Goal: Obtain resource: Obtain resource

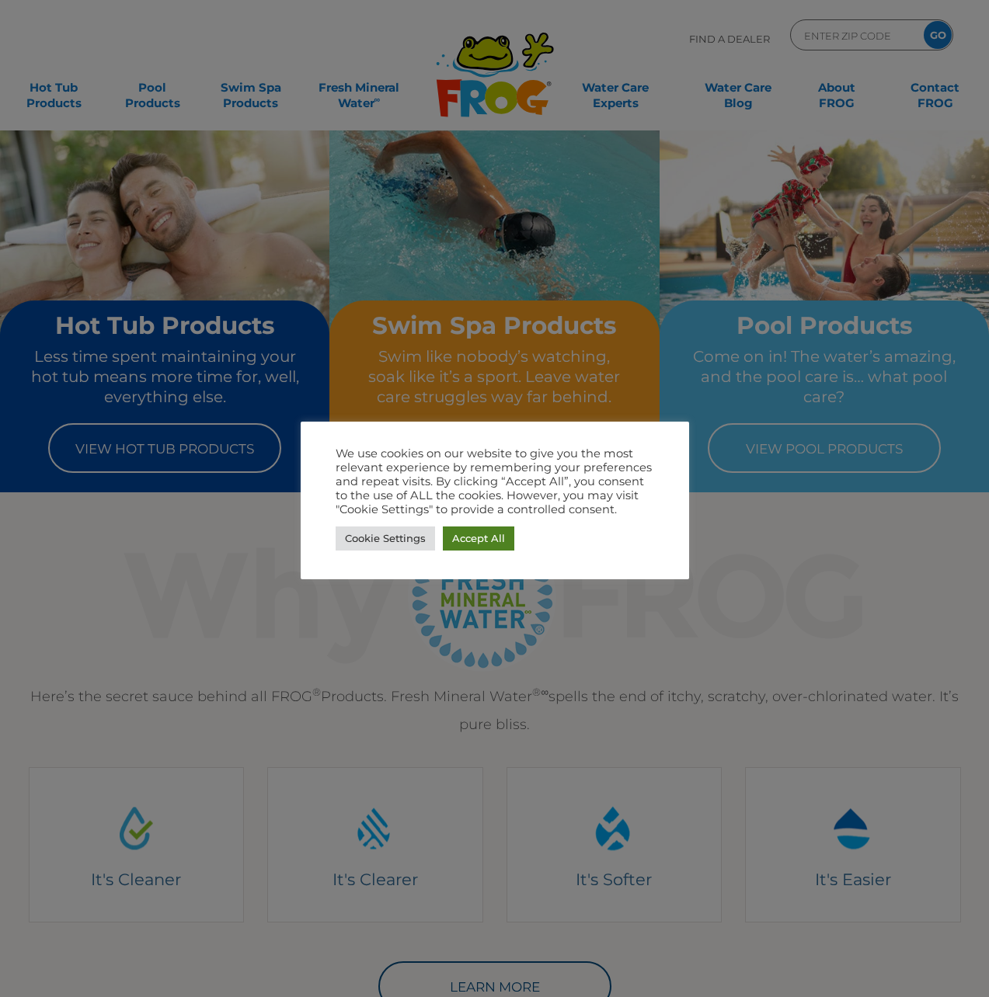
click at [484, 533] on link "Accept All" at bounding box center [478, 539] width 71 height 24
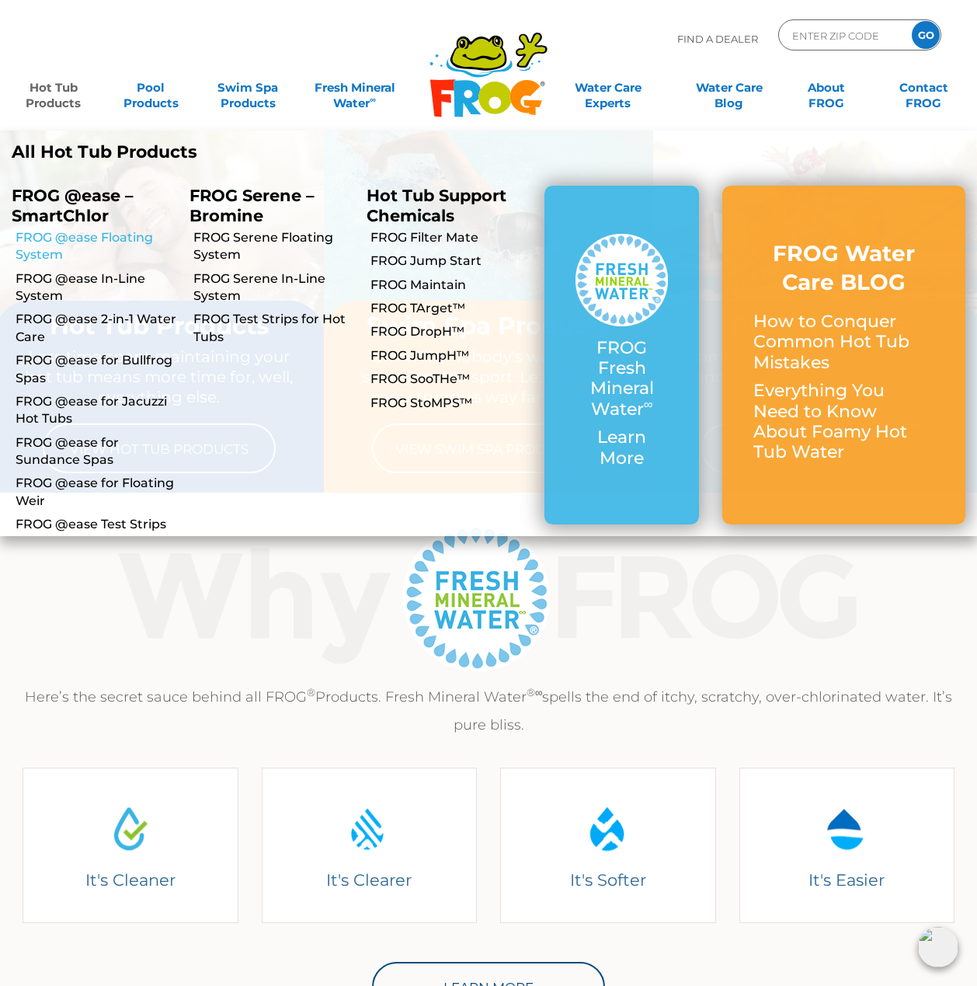
click at [86, 235] on link "FROG @ease Floating System" at bounding box center [97, 246] width 162 height 35
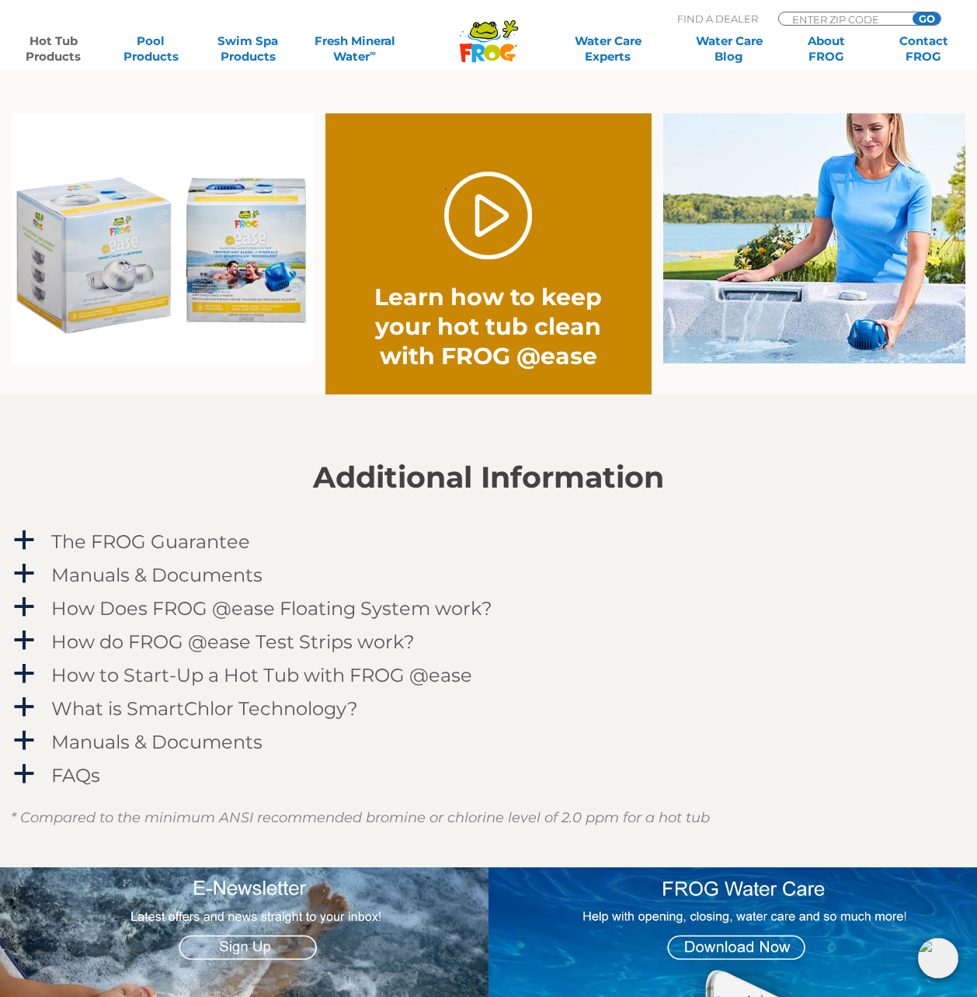
scroll to position [1243, 0]
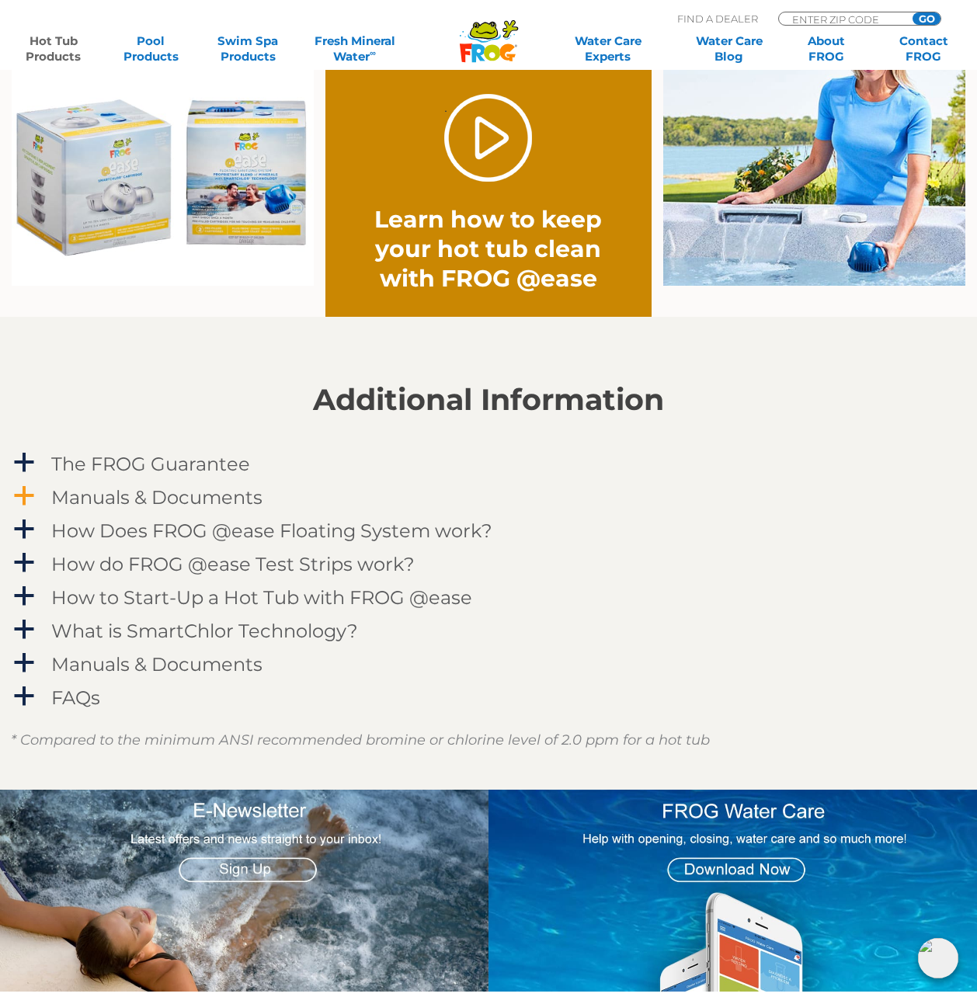
click at [169, 491] on h4 "Manuals & Documents" at bounding box center [156, 497] width 211 height 21
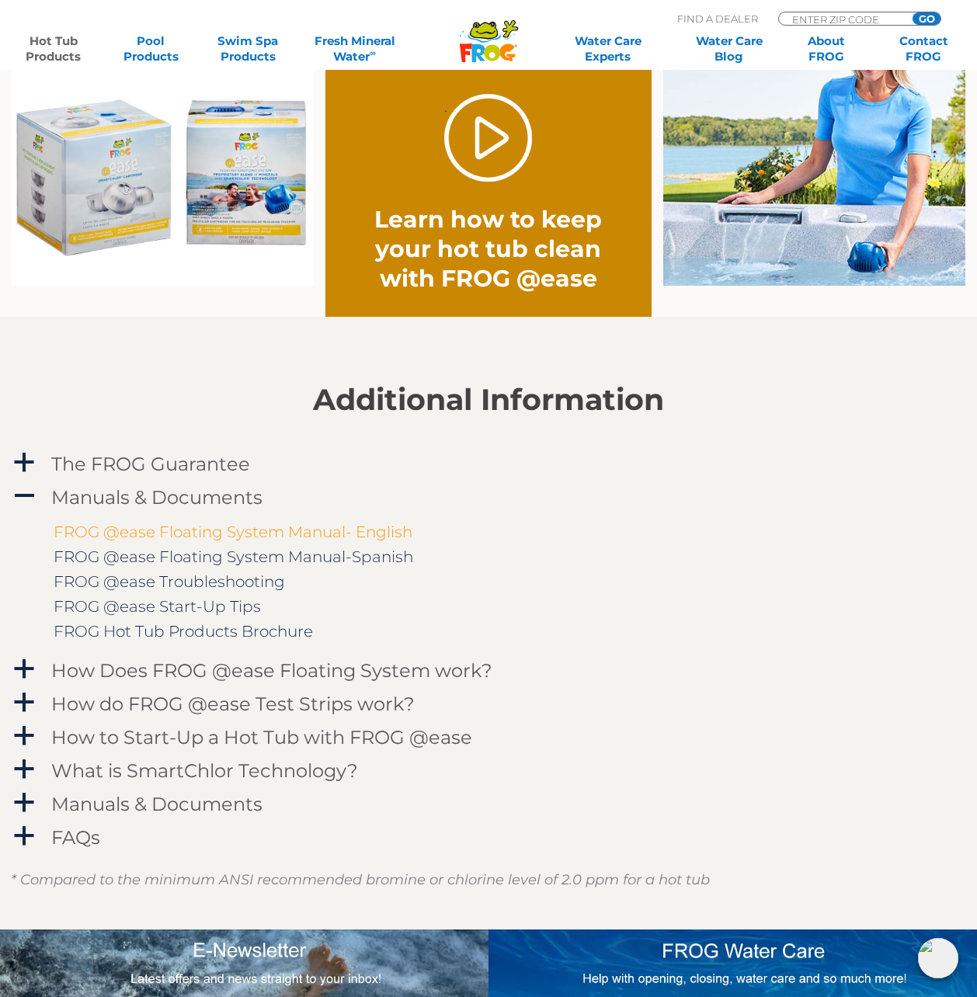
click at [268, 533] on link "FROG @ease Floating System Manual- English" at bounding box center [233, 532] width 359 height 19
